Goal: Submit feedback/report problem

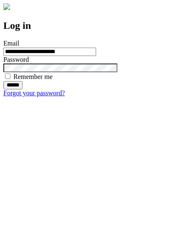
click at [23, 89] on input "******" at bounding box center [12, 85] width 19 height 8
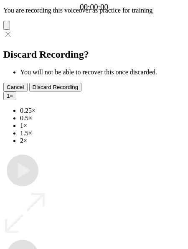
type input "**********"
